Goal: Information Seeking & Learning: Learn about a topic

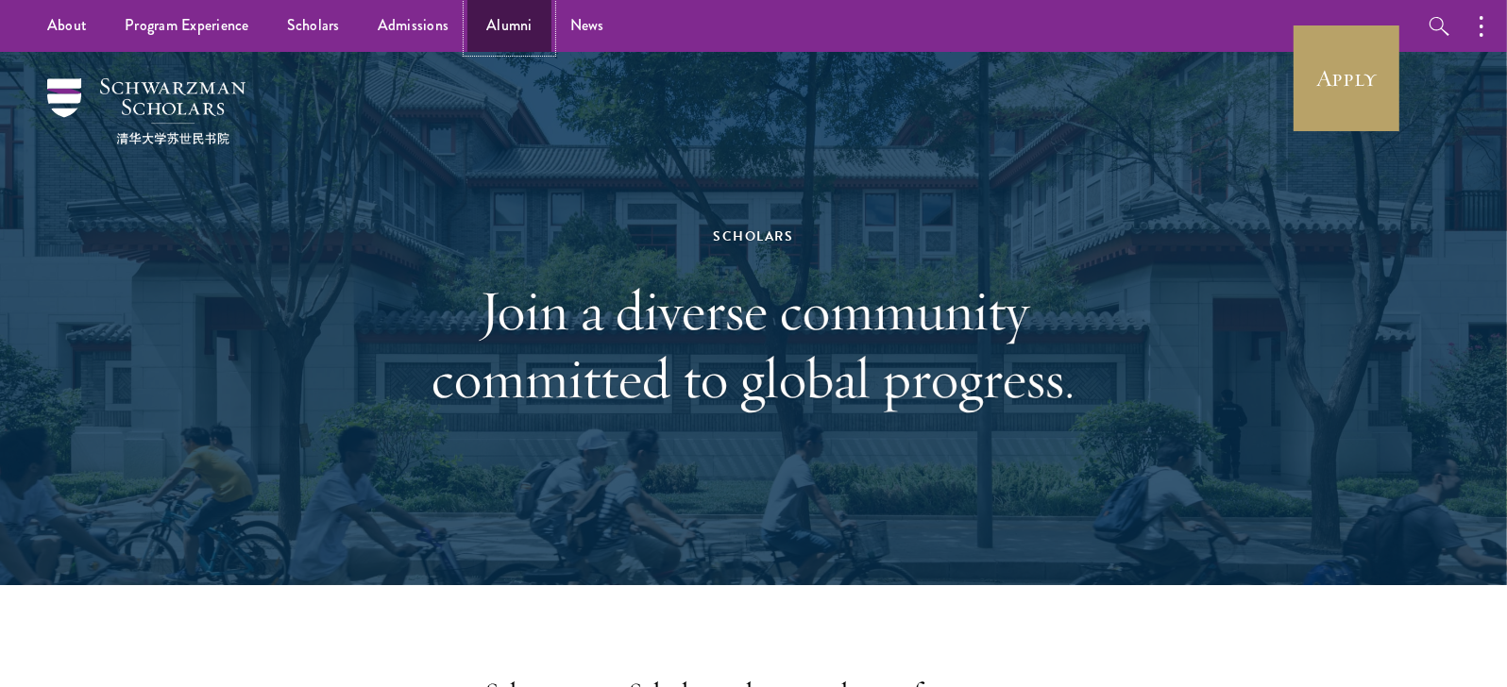
click at [503, 29] on link "Alumni" at bounding box center [509, 26] width 84 height 52
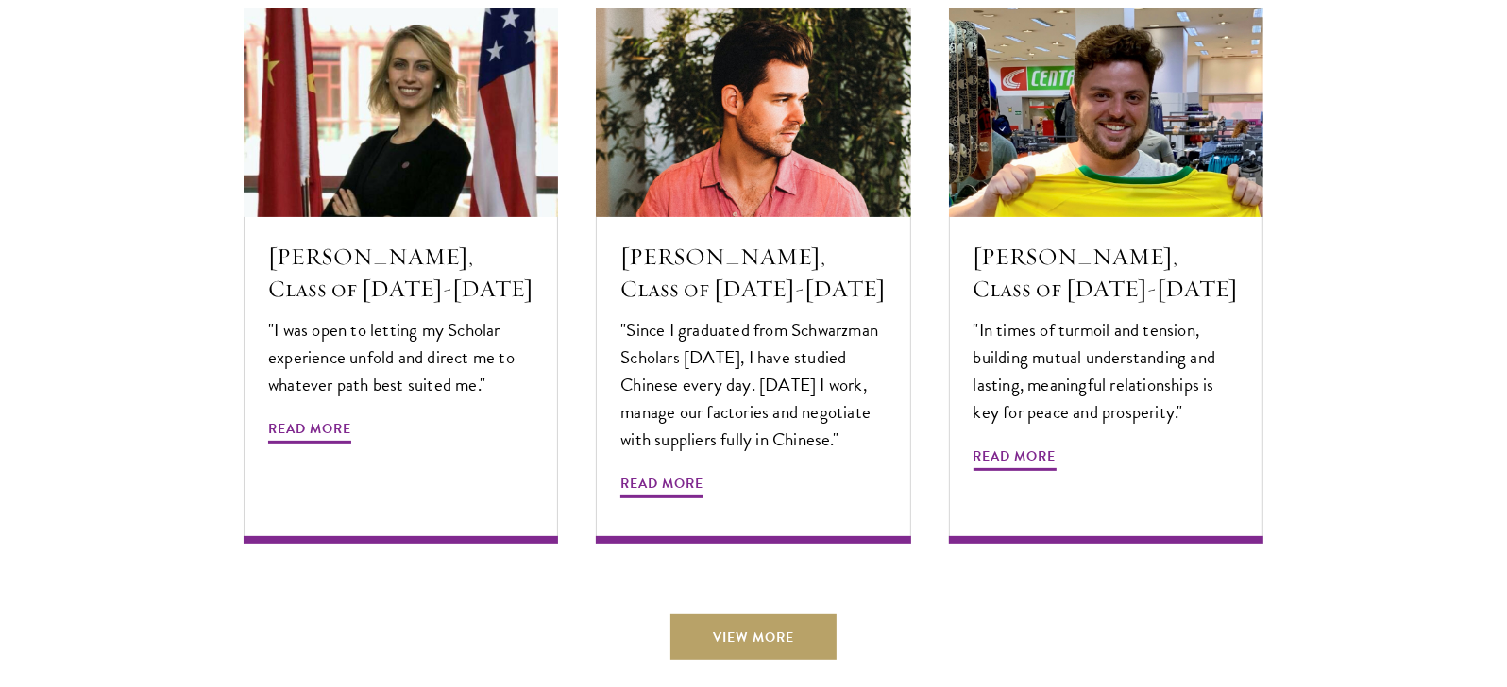
scroll to position [6400, 0]
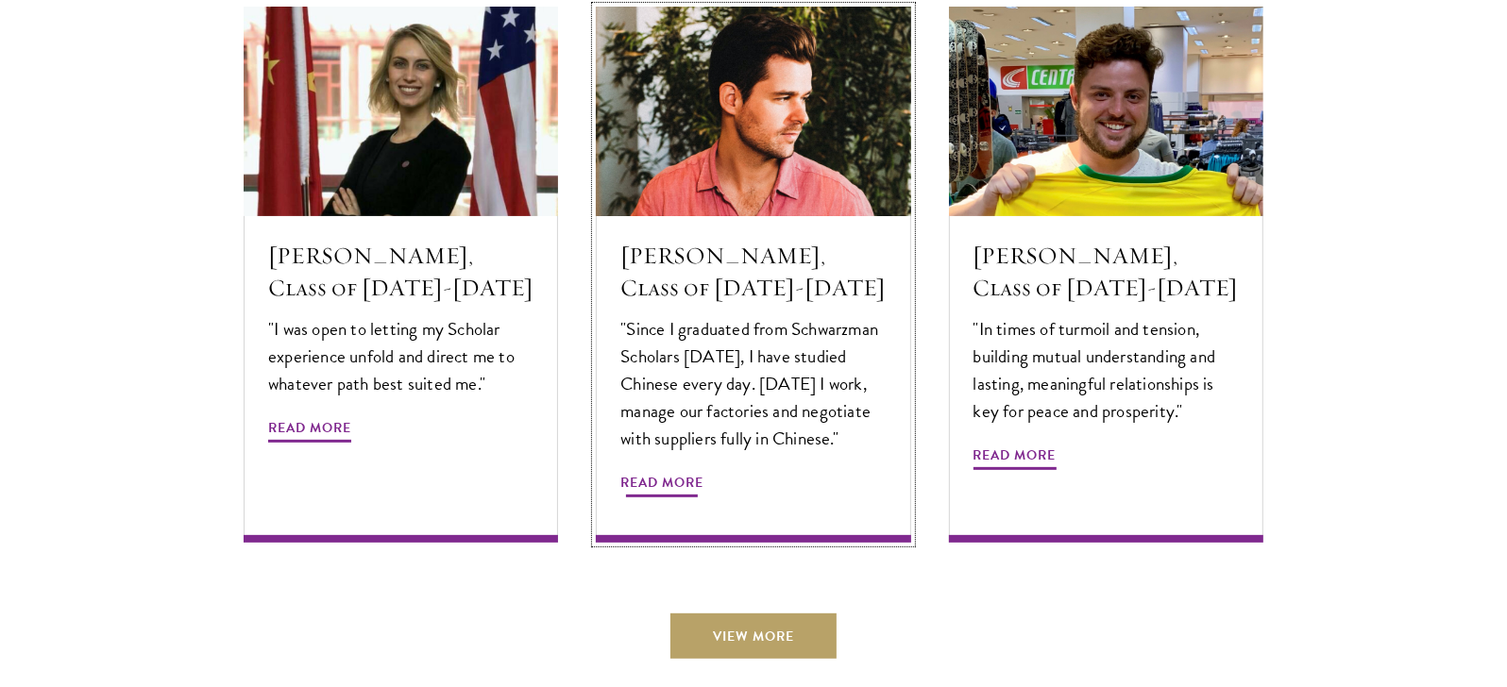
click at [691, 471] on span "Read More" at bounding box center [661, 485] width 83 height 29
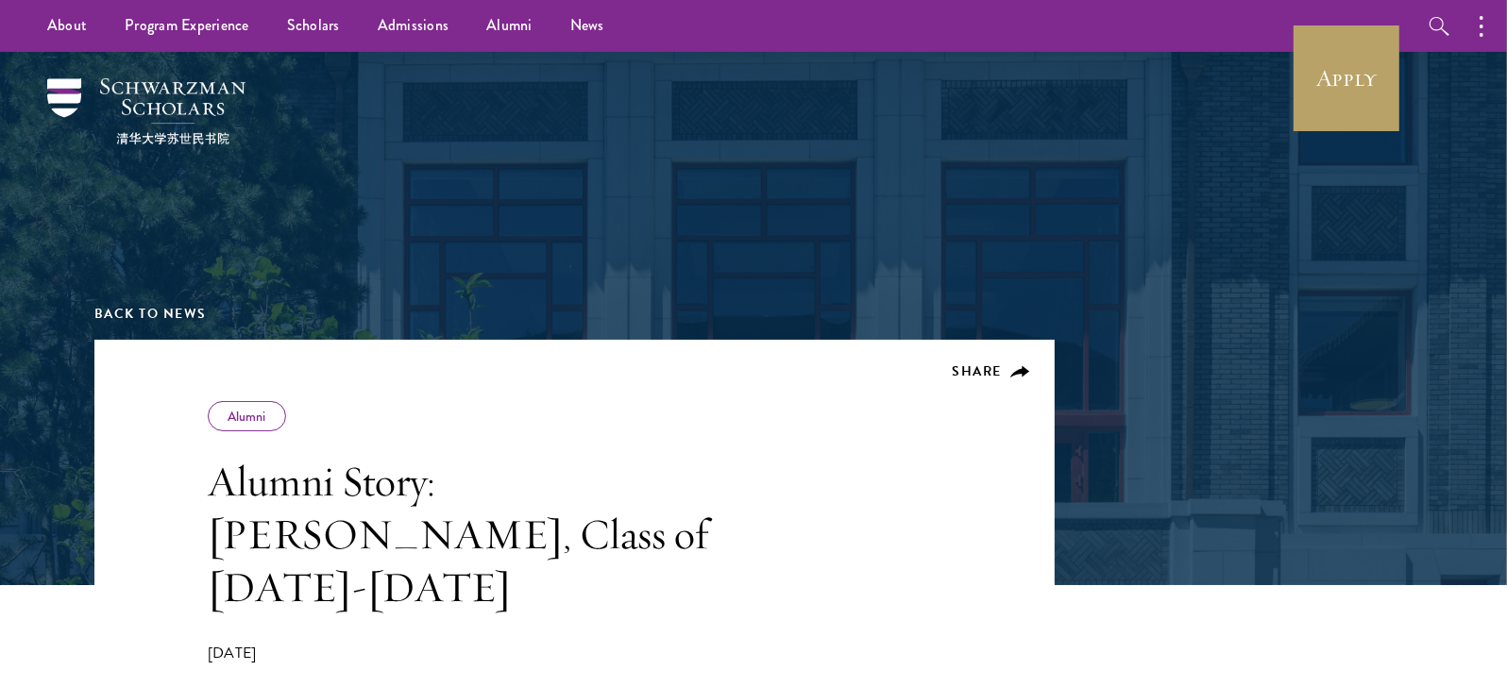
click at [752, 329] on div "Back to News" at bounding box center [753, 196] width 1318 height 288
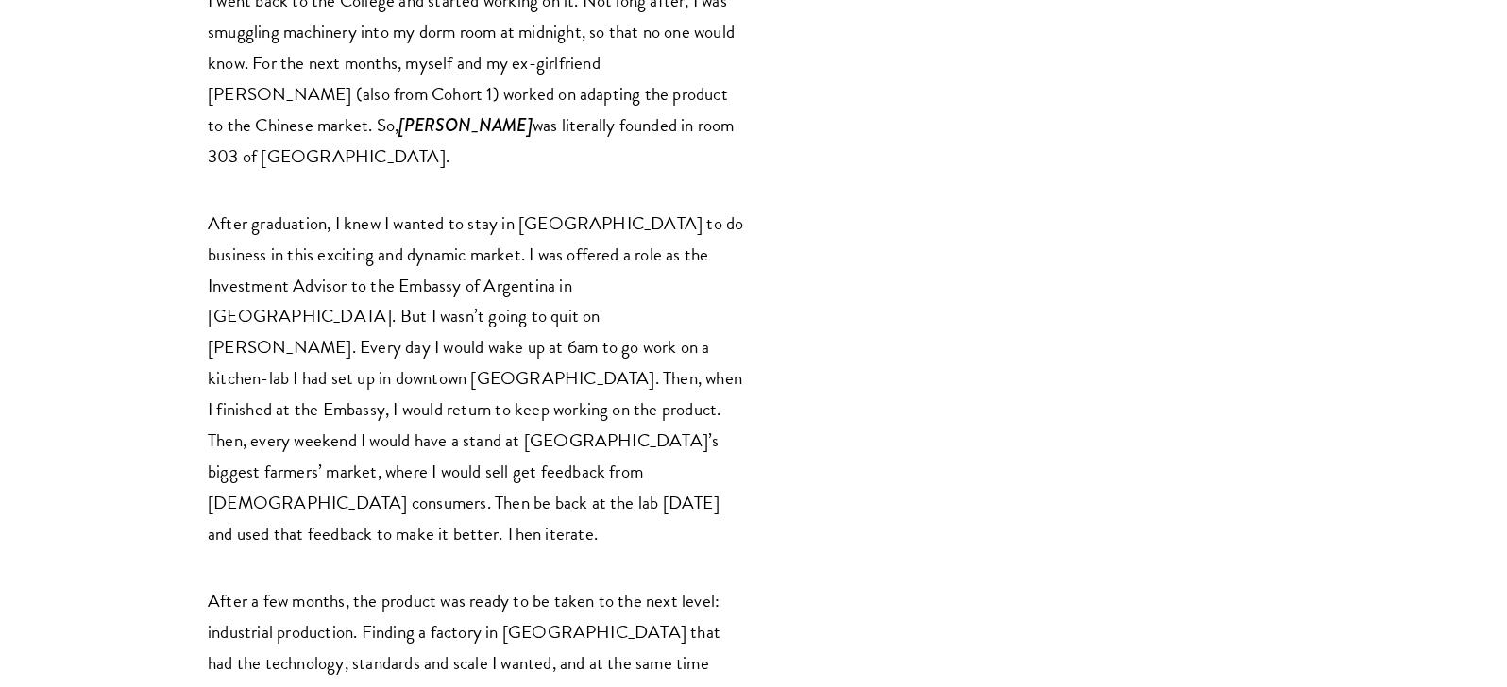
scroll to position [2721, 0]
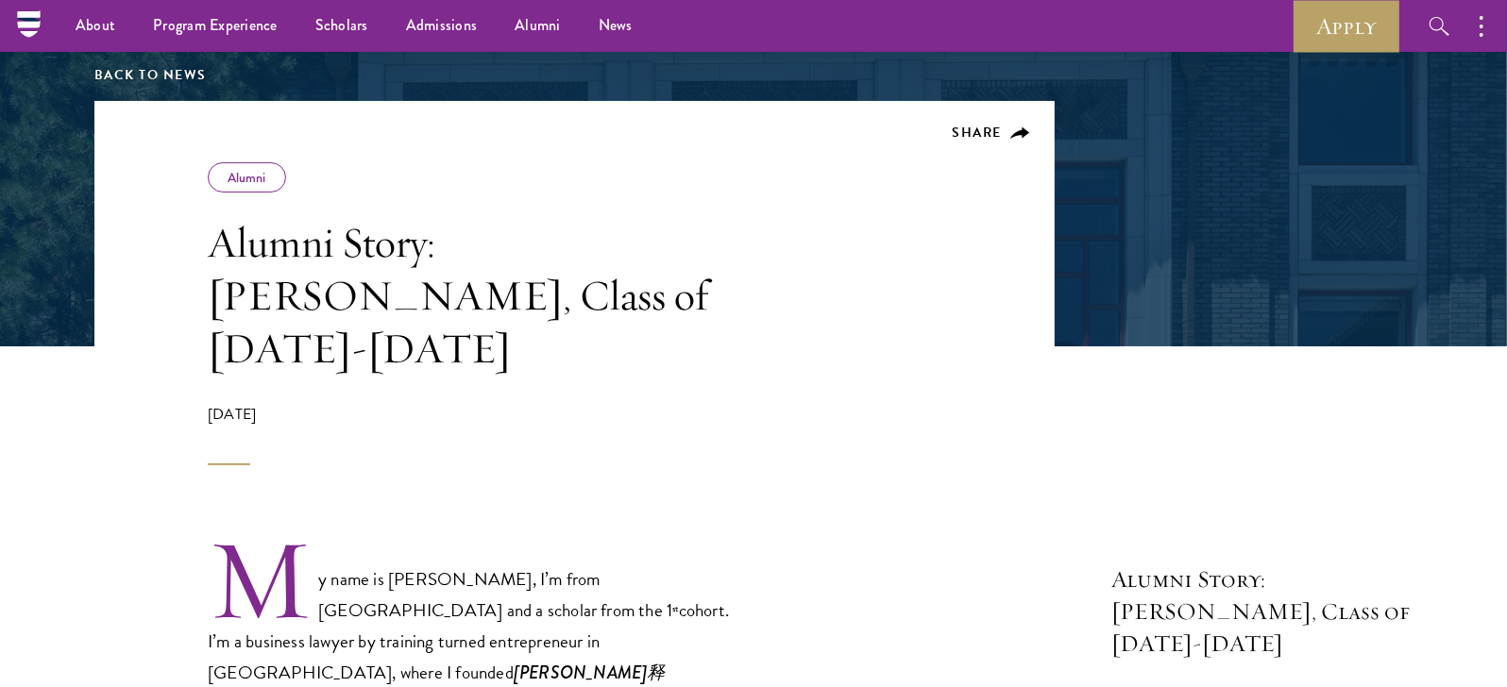
scroll to position [237, 0]
